Goal: Check status

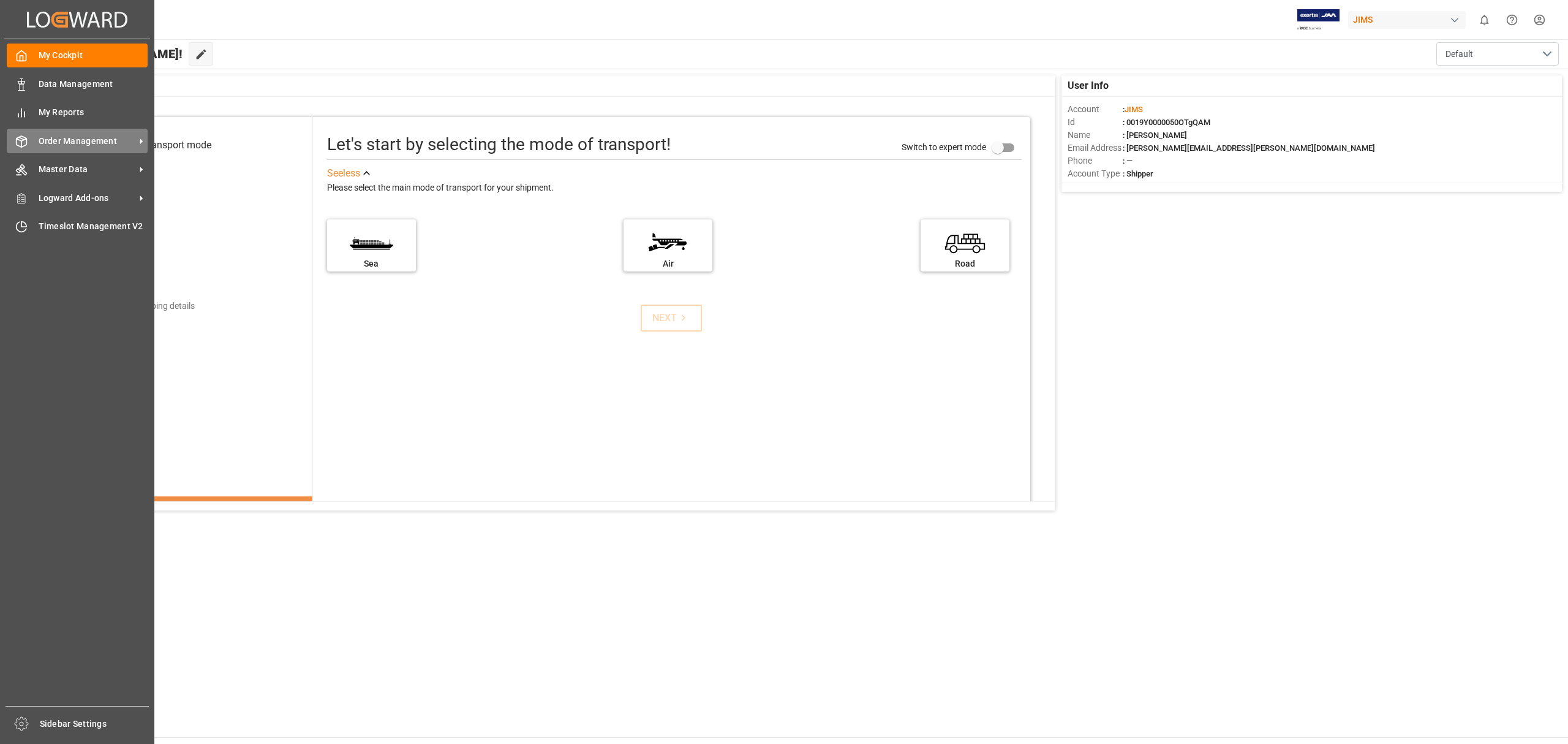
click at [63, 138] on span "Order Management" at bounding box center [87, 141] width 97 height 13
click at [81, 135] on span "Order Management" at bounding box center [87, 141] width 97 height 13
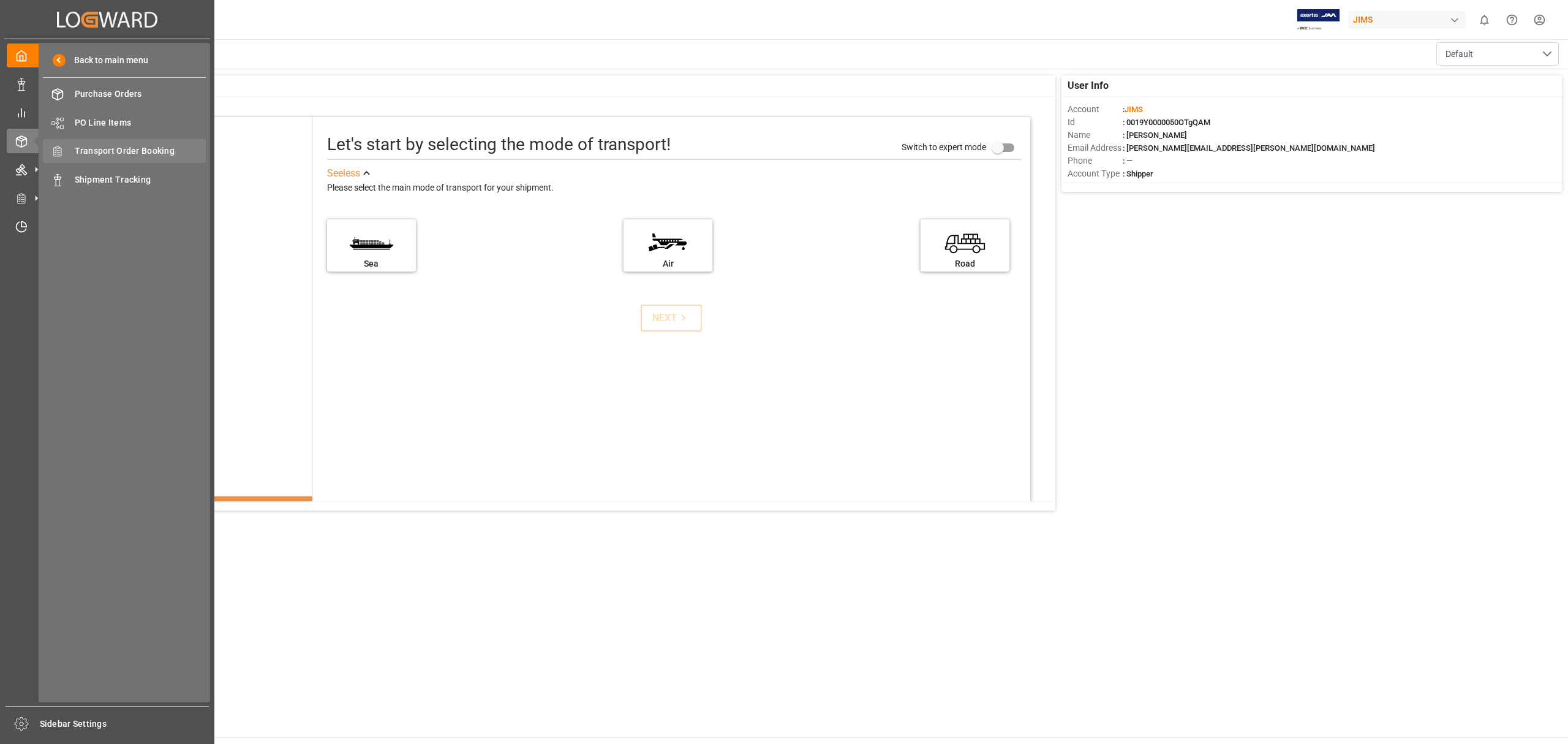
click at [118, 150] on span "Transport Order Booking" at bounding box center [141, 150] width 131 height 13
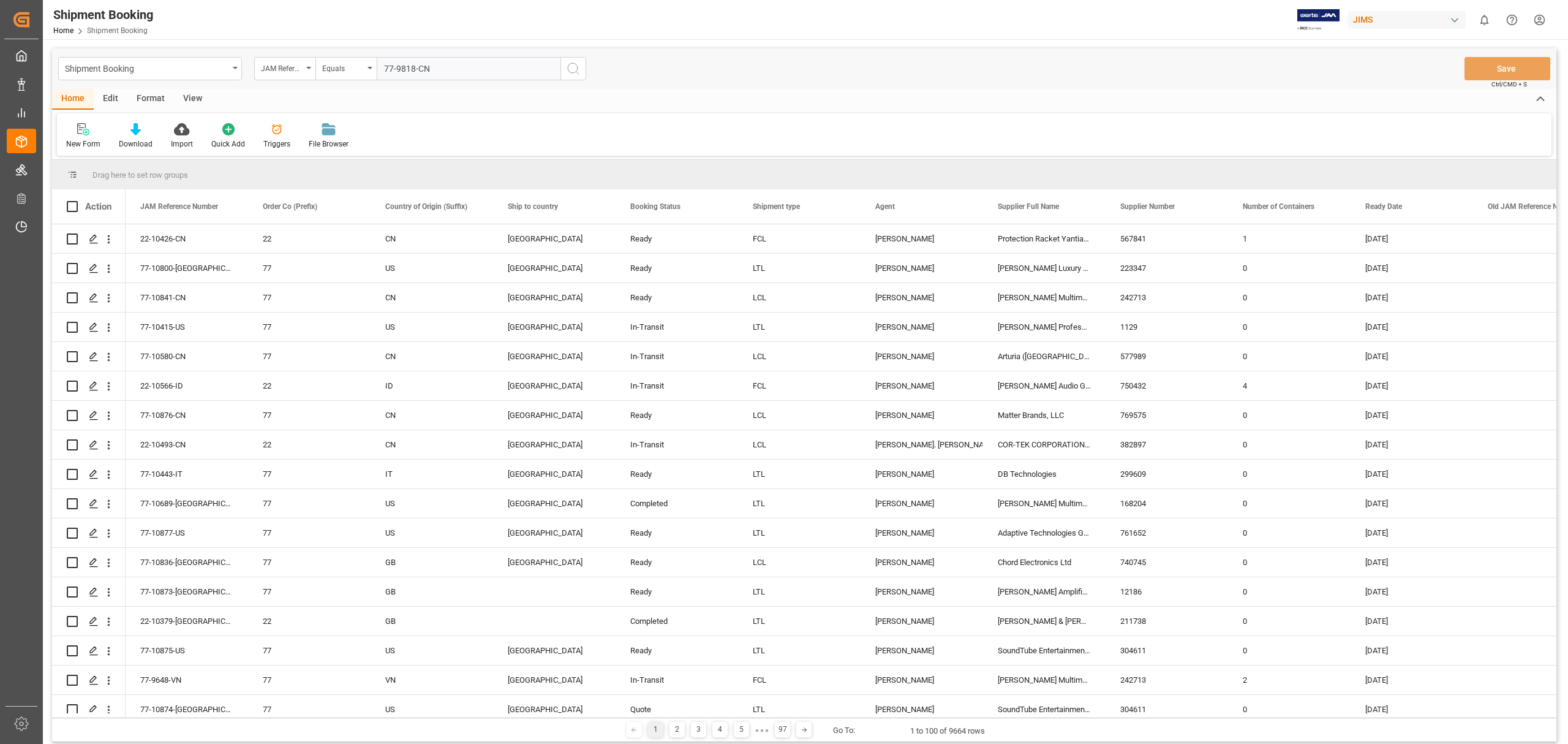
type input "77-9818-CN"
click at [577, 70] on icon "search button" at bounding box center [573, 68] width 14 height 14
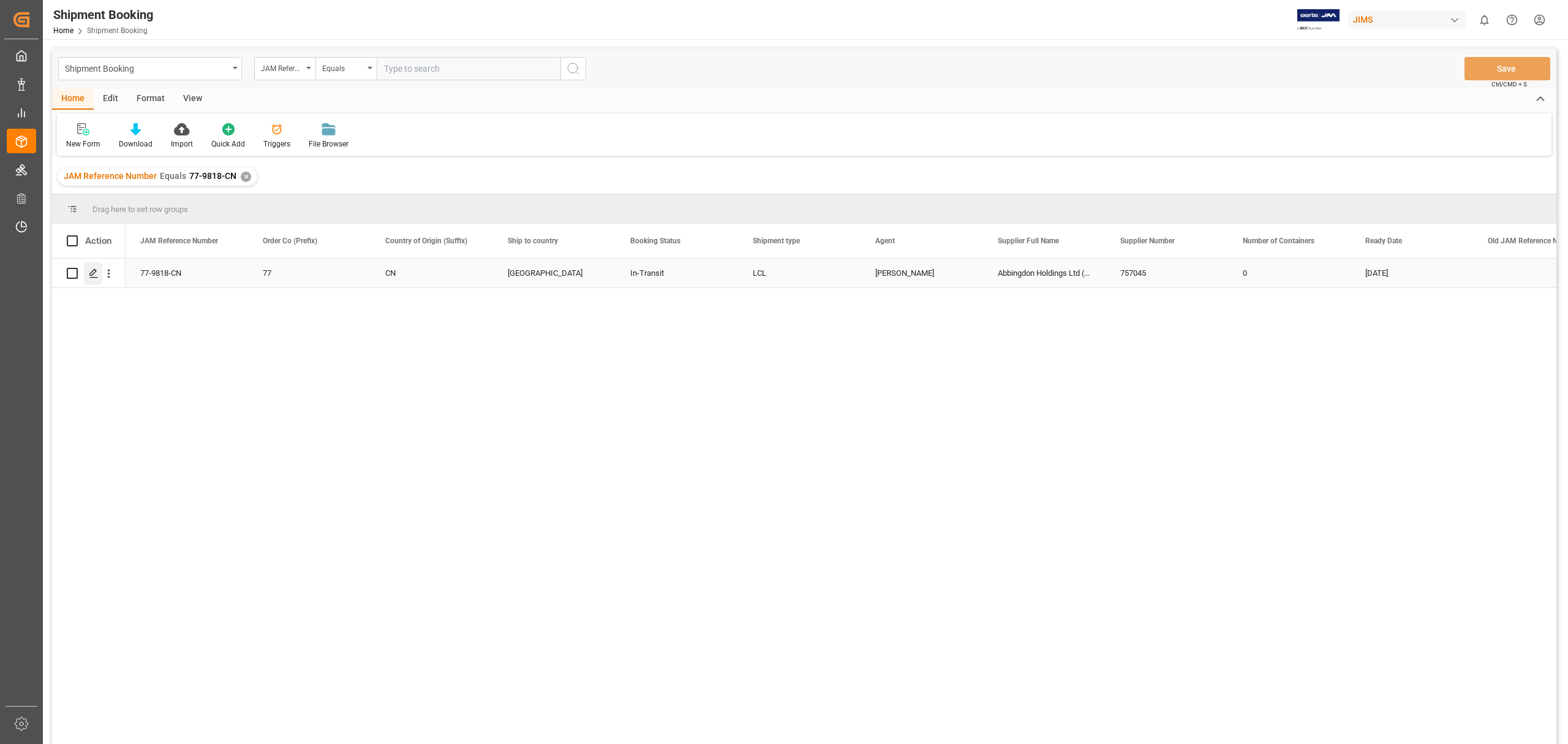
click at [89, 273] on icon "Press SPACE to select this row." at bounding box center [94, 273] width 10 height 10
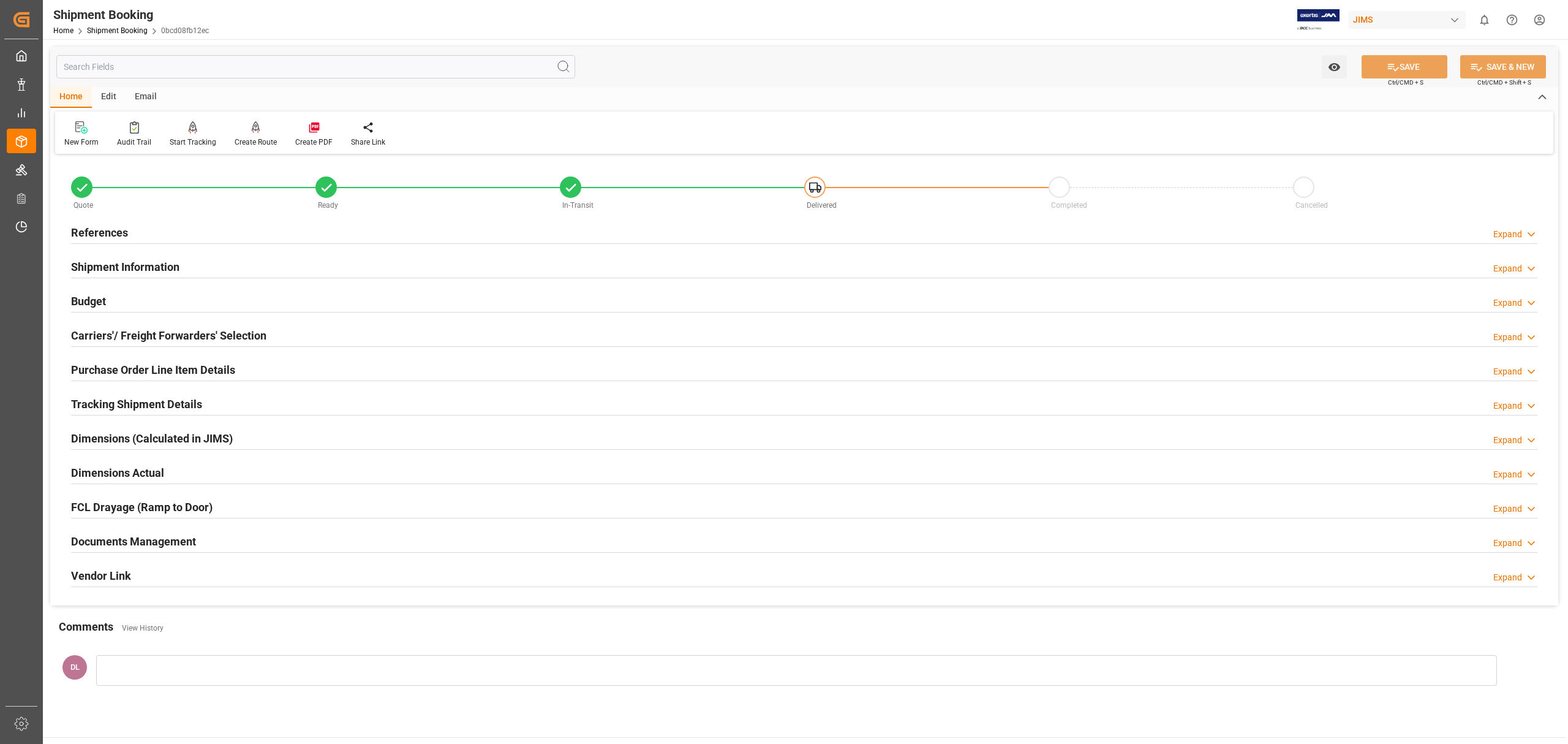
click at [315, 531] on div "Documents Management Expand" at bounding box center [804, 541] width 1466 height 23
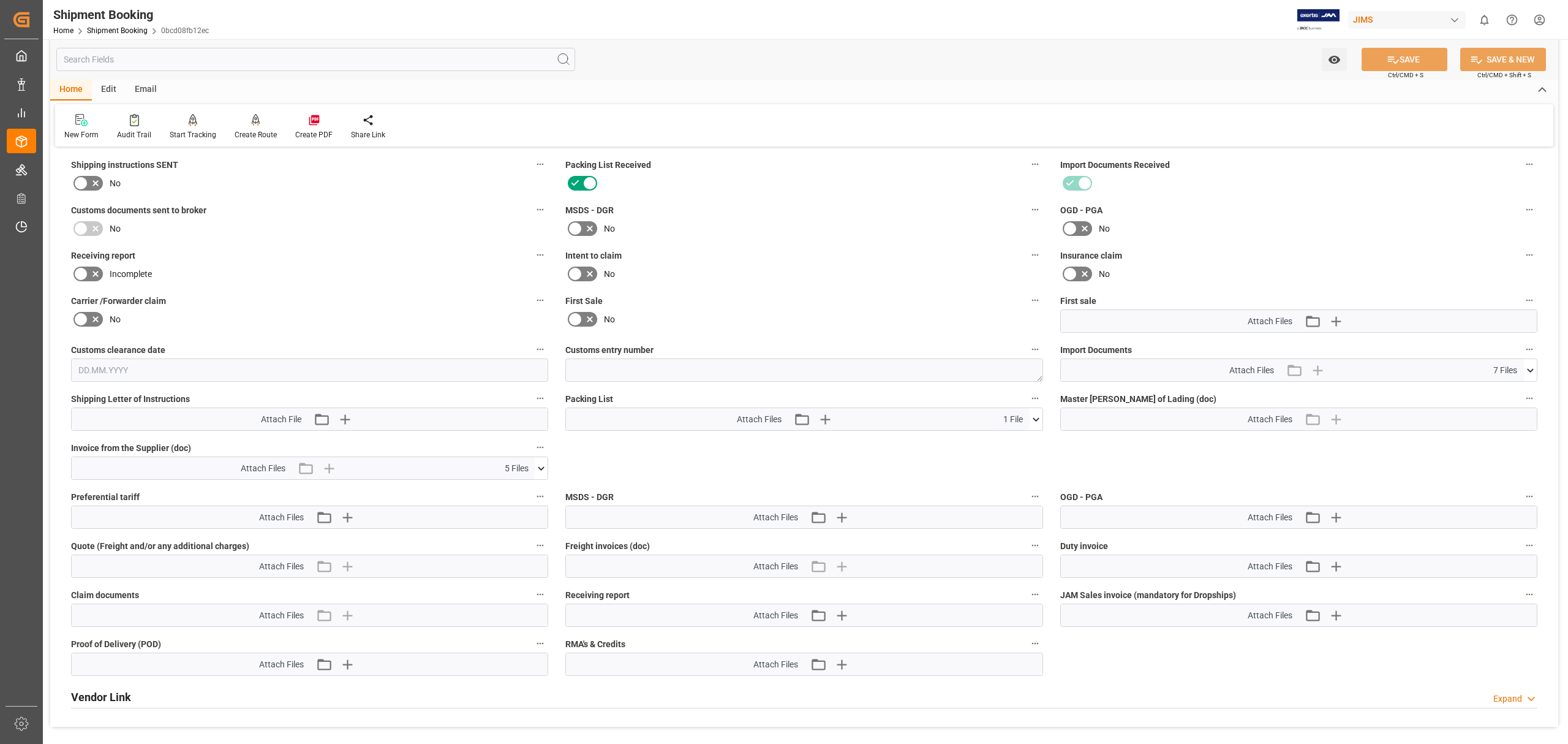
scroll to position [408, 0]
click at [542, 467] on icon at bounding box center [541, 467] width 7 height 4
click at [1528, 367] on icon at bounding box center [1530, 369] width 7 height 4
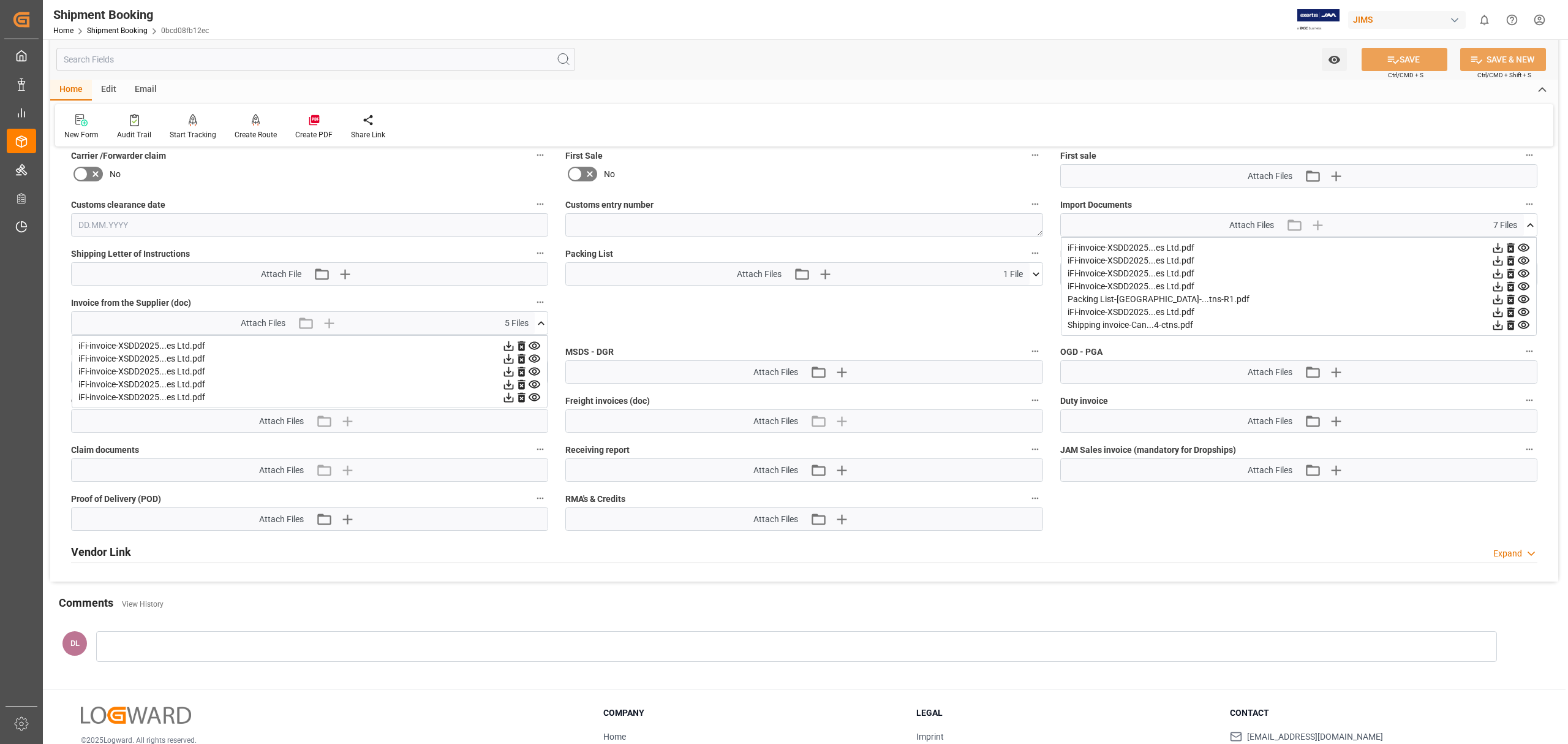
scroll to position [572, 0]
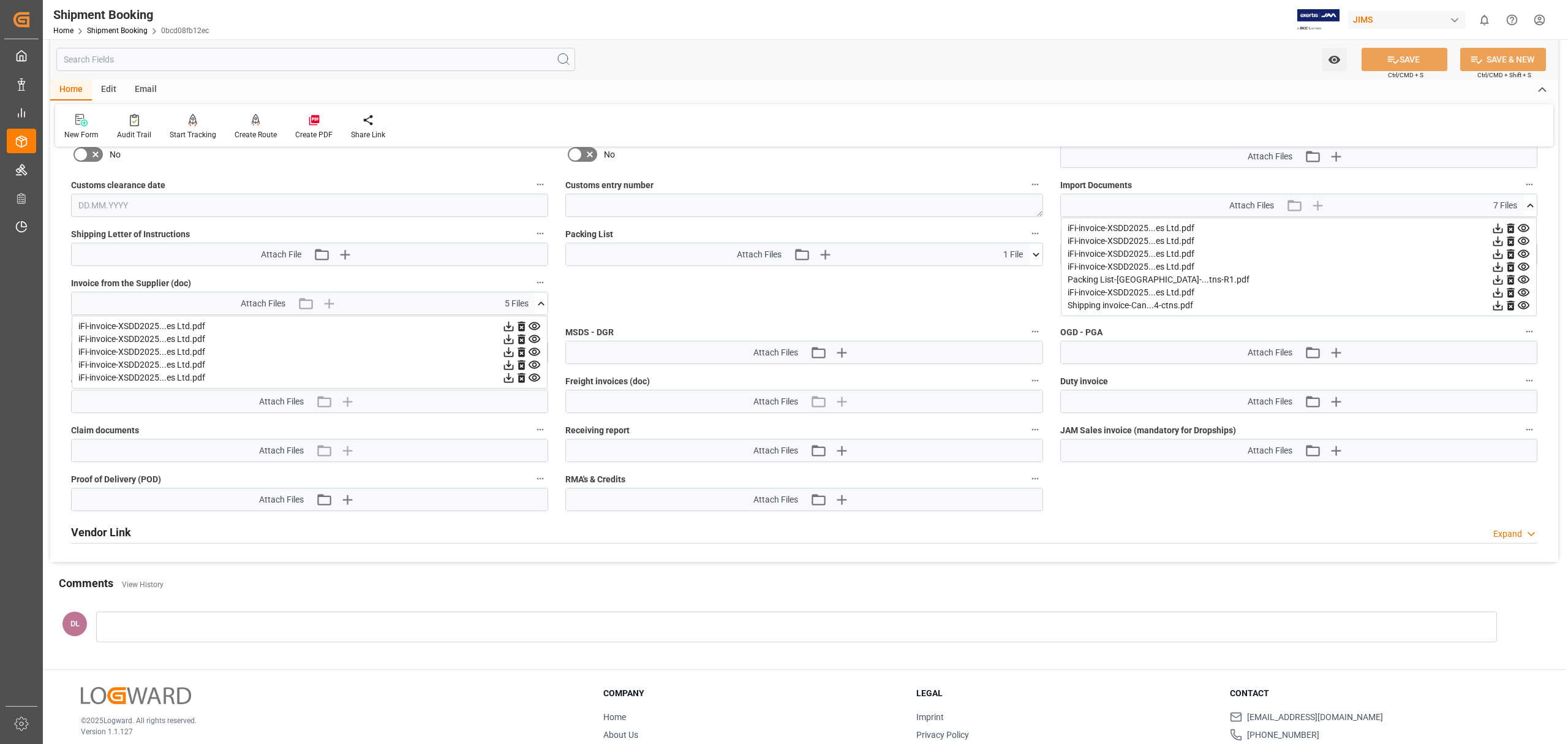
click at [534, 324] on icon at bounding box center [534, 326] width 11 height 8
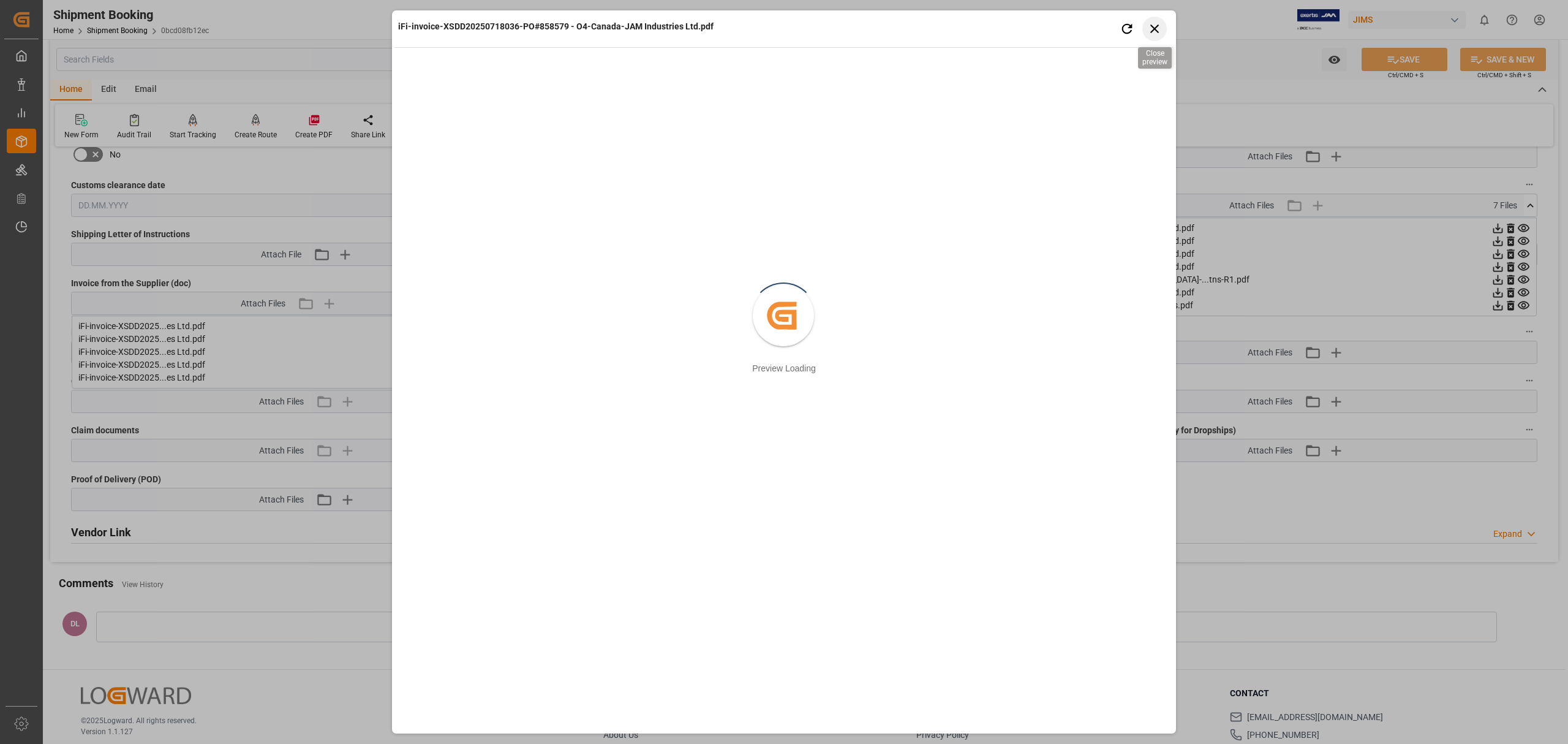
click at [1157, 29] on icon "button" at bounding box center [1155, 29] width 15 height 15
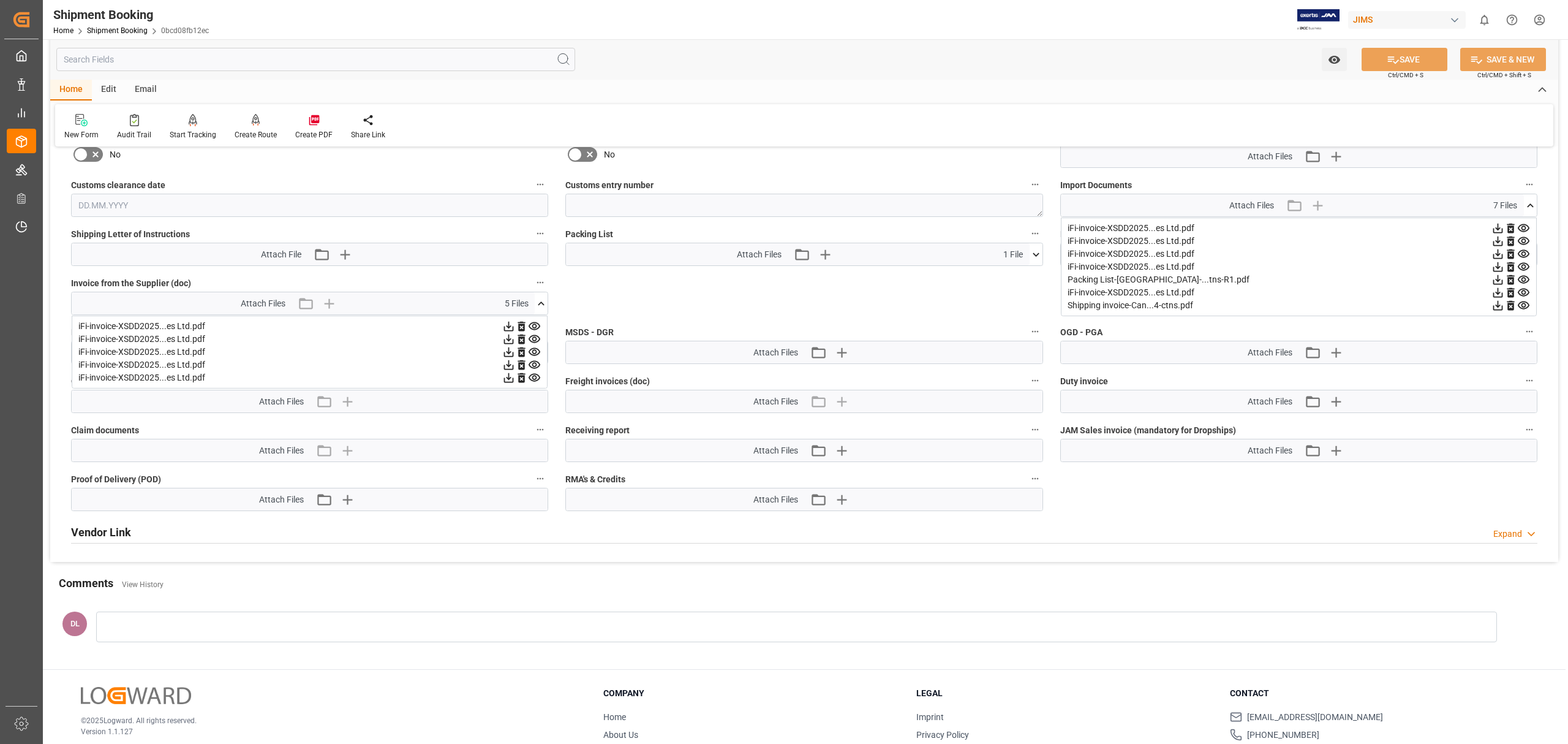
click at [509, 325] on icon at bounding box center [509, 327] width 10 height 10
click at [507, 335] on icon at bounding box center [509, 339] width 13 height 13
click at [509, 349] on icon at bounding box center [509, 352] width 13 height 13
click at [506, 361] on icon at bounding box center [509, 364] width 13 height 13
click at [508, 375] on icon at bounding box center [509, 378] width 10 height 10
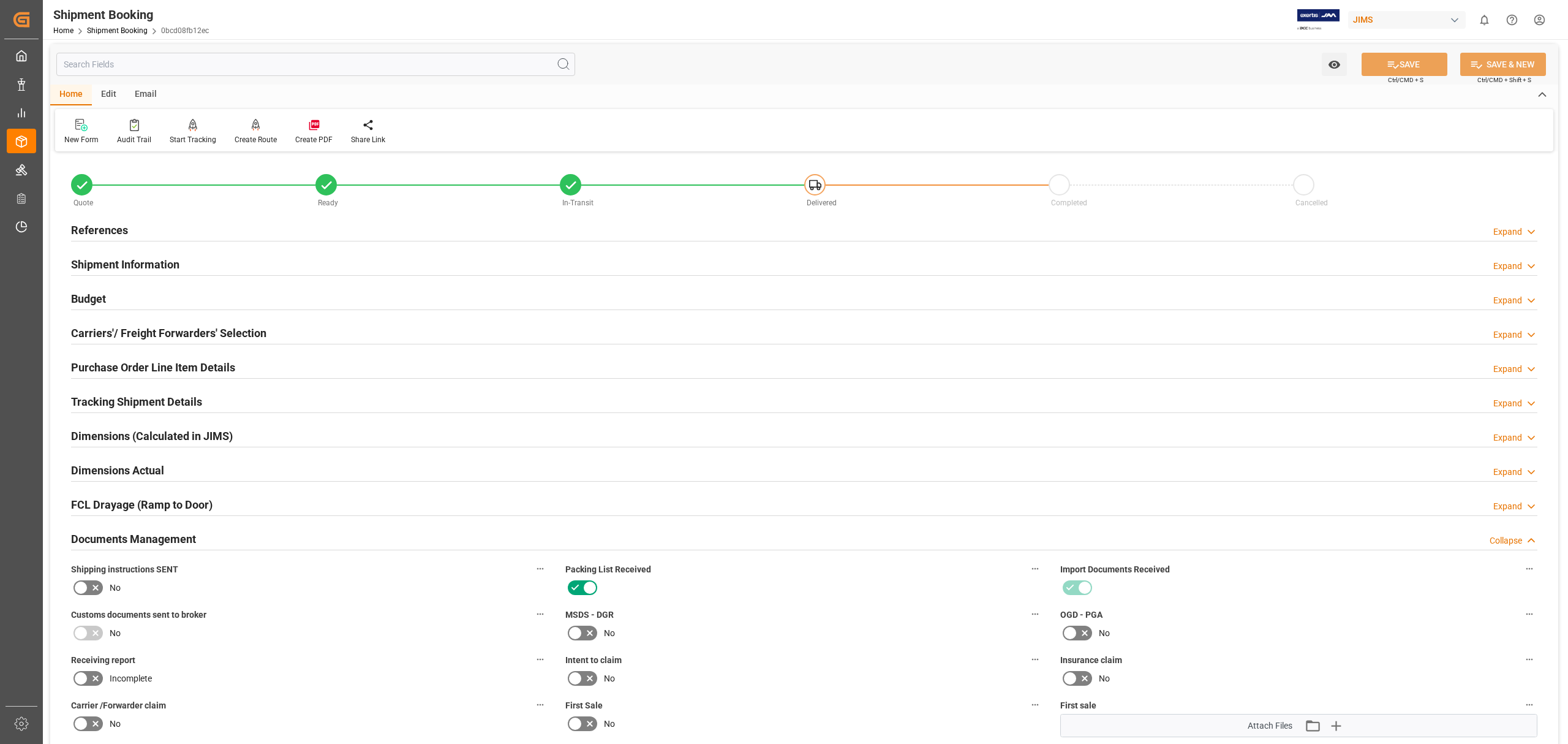
scroll to position [0, 0]
